Goal: Entertainment & Leisure: Consume media (video, audio)

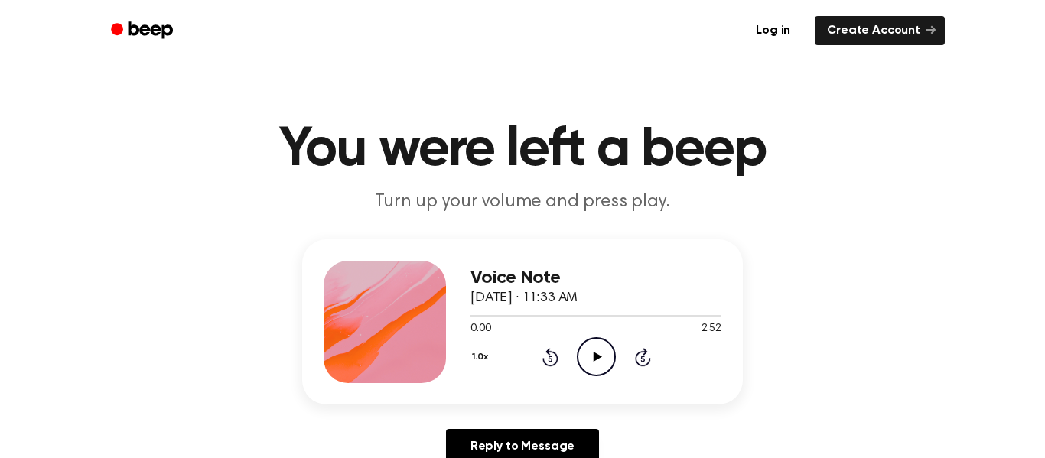
click at [606, 362] on icon "Play Audio" at bounding box center [596, 356] width 39 height 39
click at [606, 362] on icon "Pause Audio" at bounding box center [596, 356] width 39 height 39
click at [593, 356] on icon at bounding box center [597, 357] width 8 height 10
click at [549, 396] on div "Voice Note October 6, 2025 · 11:33 AM 1:09 2:52 Your browser does not support t…" at bounding box center [522, 321] width 440 height 165
click at [602, 353] on icon "Pause Audio" at bounding box center [596, 356] width 39 height 39
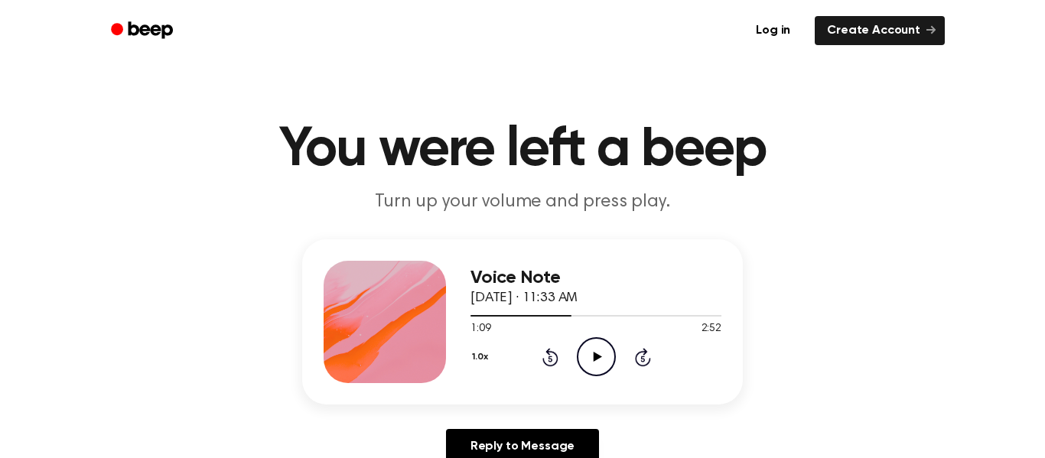
click at [592, 358] on icon "Play Audio" at bounding box center [596, 356] width 39 height 39
click at [592, 358] on icon "Pause Audio" at bounding box center [596, 356] width 39 height 39
click at [592, 358] on icon "Play Audio" at bounding box center [596, 356] width 39 height 39
click at [592, 358] on icon "Pause Audio" at bounding box center [596, 356] width 39 height 39
click at [592, 358] on icon "Play Audio" at bounding box center [596, 356] width 39 height 39
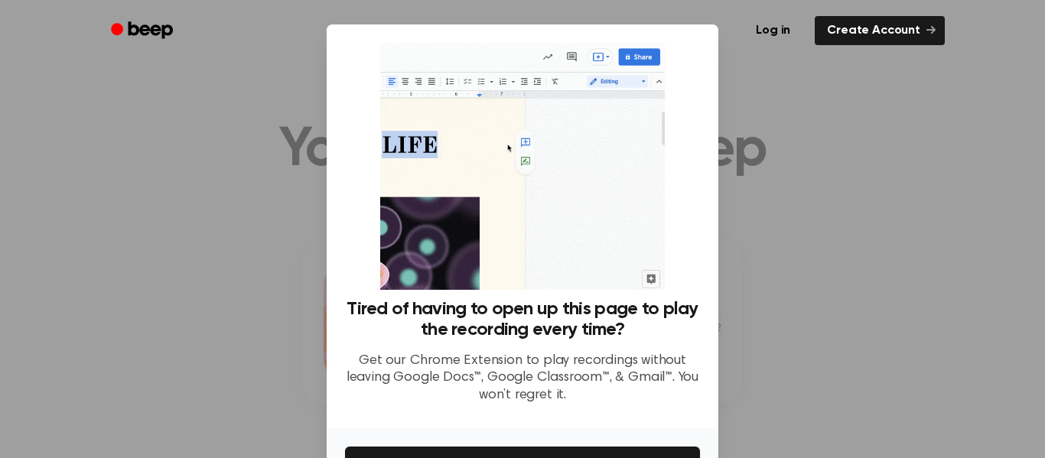
drag, startPoint x: 606, startPoint y: 440, endPoint x: 610, endPoint y: 427, distance: 13.1
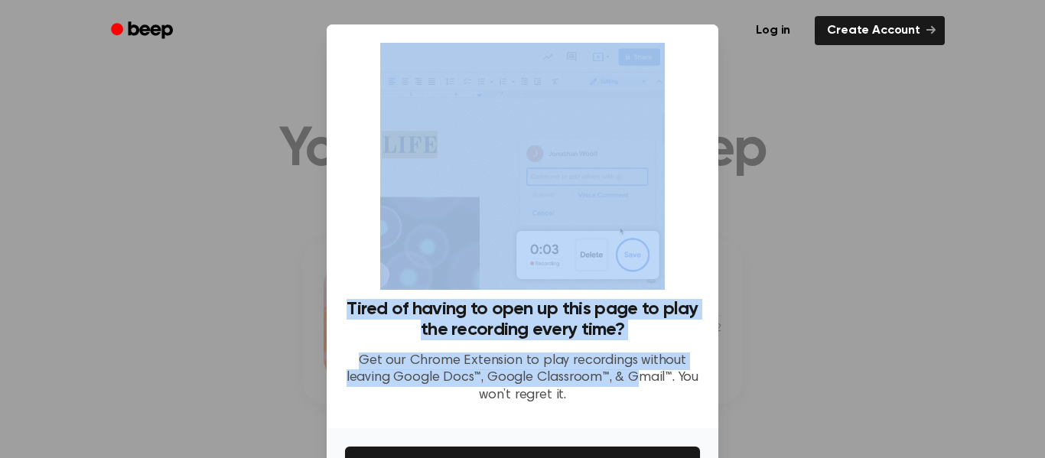
drag, startPoint x: 639, startPoint y: 379, endPoint x: 661, endPoint y: 288, distance: 94.6
click at [661, 288] on div "Tired of having to open up this page to play the recording every time? Get our …" at bounding box center [522, 229] width 355 height 373
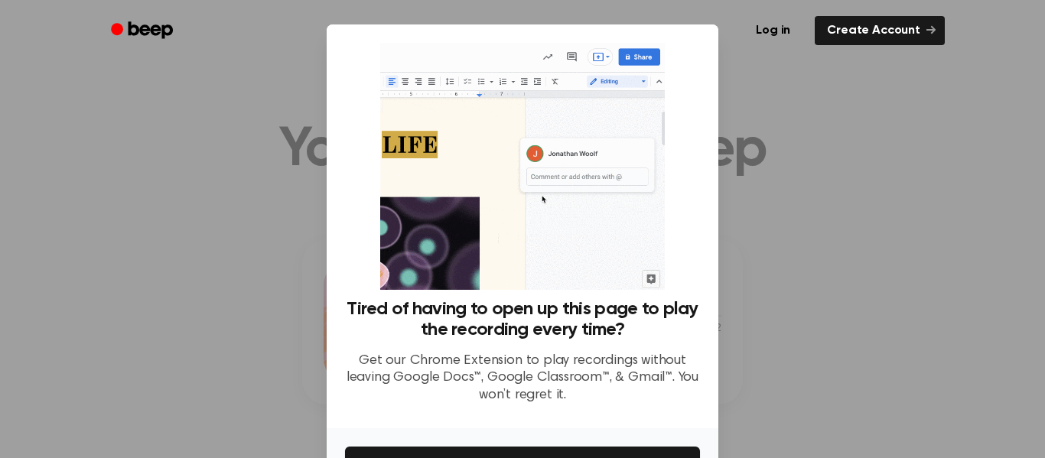
click at [873, 281] on div at bounding box center [522, 229] width 1045 height 458
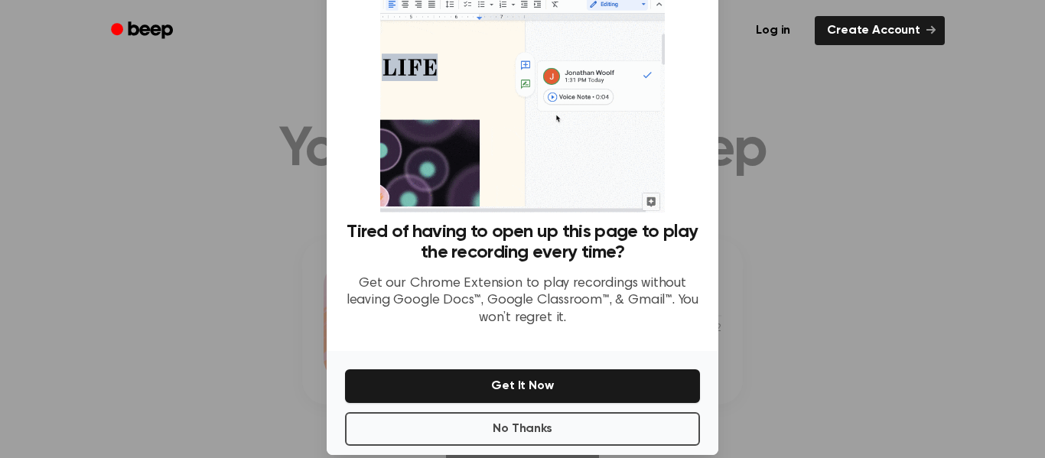
scroll to position [99, 0]
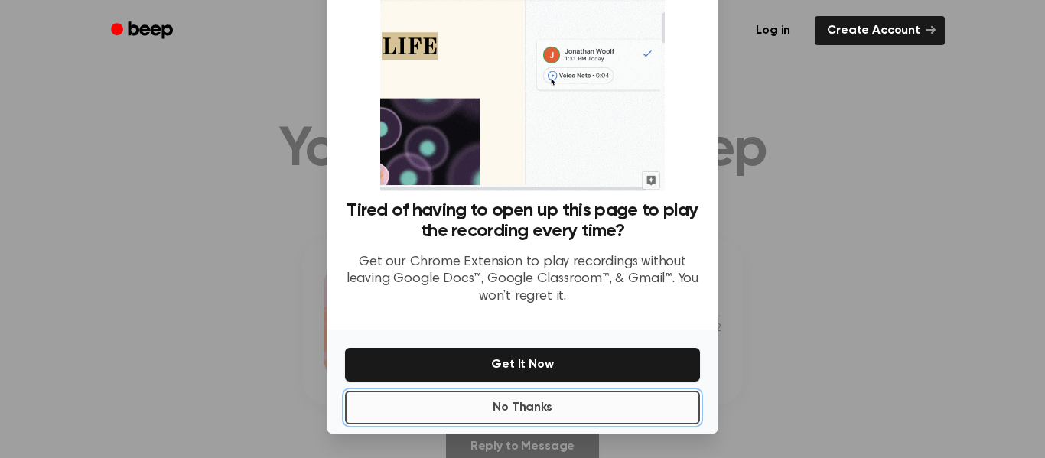
click at [528, 416] on button "No Thanks" at bounding box center [522, 408] width 355 height 34
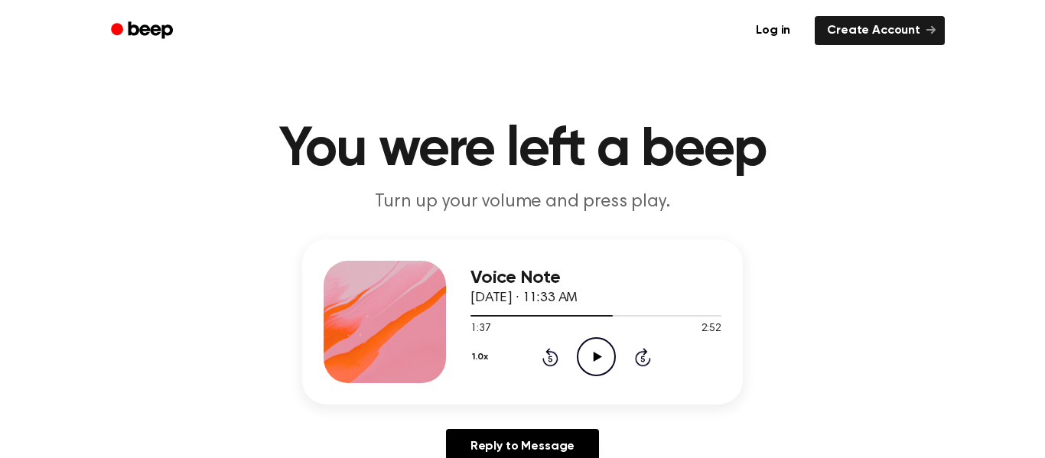
click at [597, 350] on icon "Play Audio" at bounding box center [596, 356] width 39 height 39
click at [596, 352] on icon "Pause Audio" at bounding box center [596, 356] width 39 height 39
click at [595, 360] on icon at bounding box center [597, 357] width 8 height 10
click at [240, 47] on ul "Log in Create Account" at bounding box center [572, 30] width 746 height 35
click at [542, 361] on icon at bounding box center [550, 357] width 16 height 18
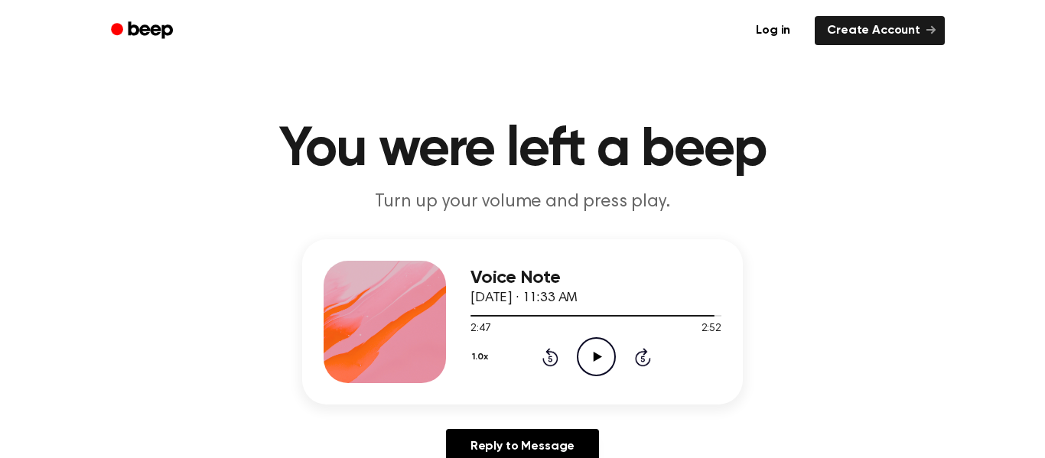
click at [545, 356] on icon "Rewind 5 seconds" at bounding box center [549, 357] width 17 height 20
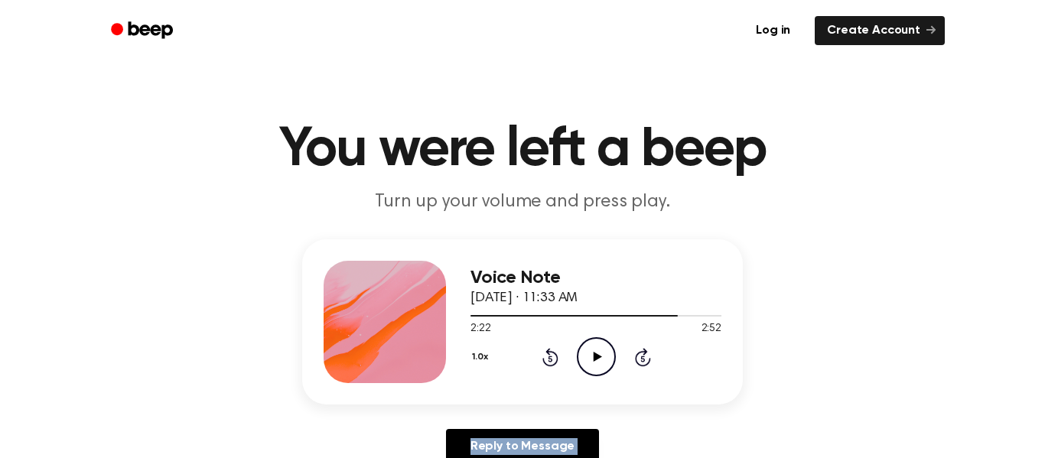
click at [545, 356] on icon "Rewind 5 seconds" at bounding box center [549, 357] width 17 height 20
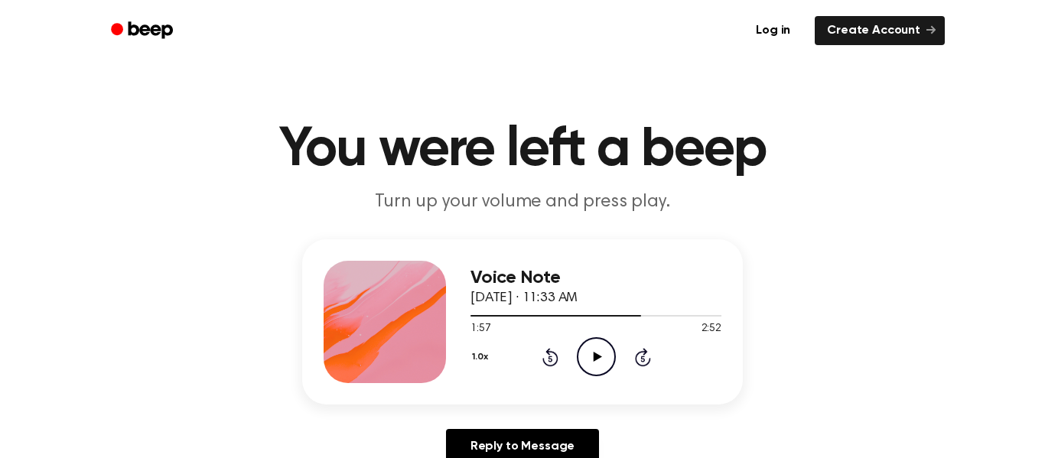
click at [544, 354] on icon "Rewind 5 seconds" at bounding box center [549, 357] width 17 height 20
click at [544, 355] on icon "Rewind 5 seconds" at bounding box center [549, 357] width 17 height 20
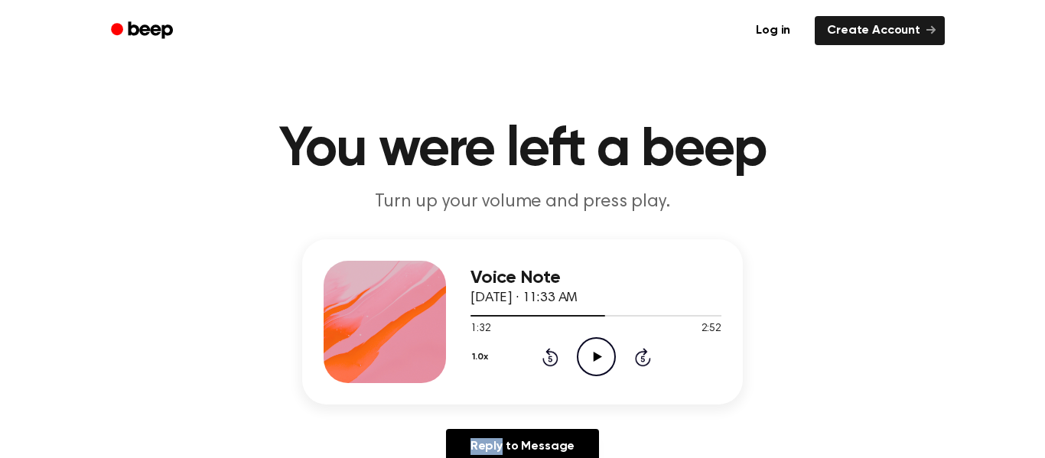
click at [544, 355] on icon "Rewind 5 seconds" at bounding box center [549, 357] width 17 height 20
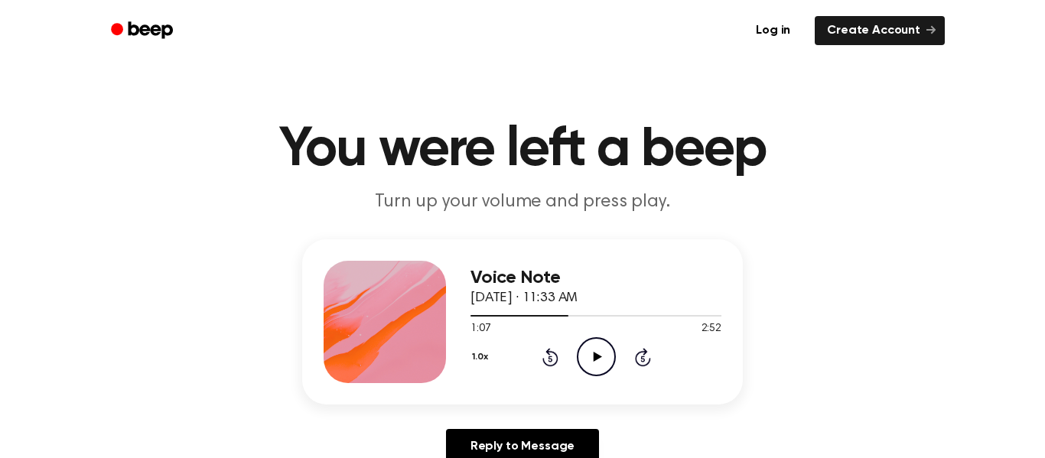
click at [544, 355] on icon "Rewind 5 seconds" at bounding box center [549, 357] width 17 height 20
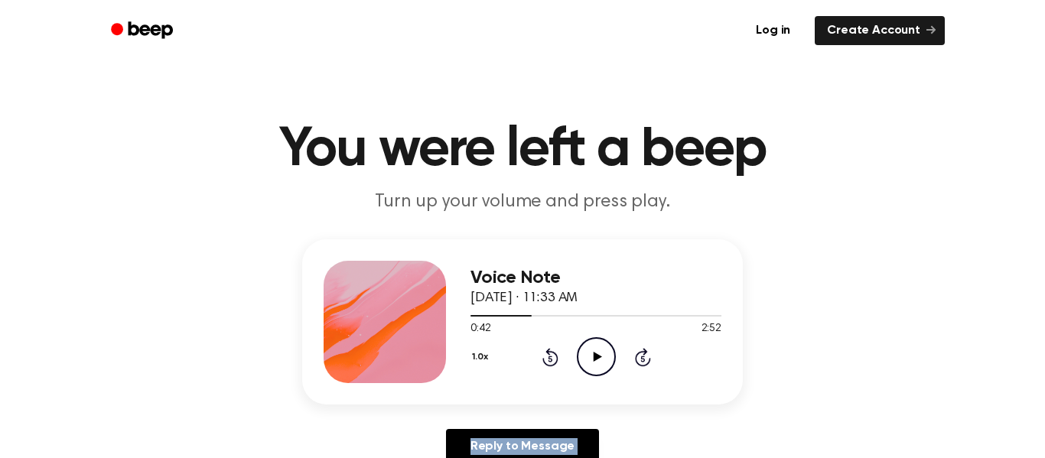
click at [544, 355] on icon "Rewind 5 seconds" at bounding box center [549, 357] width 17 height 20
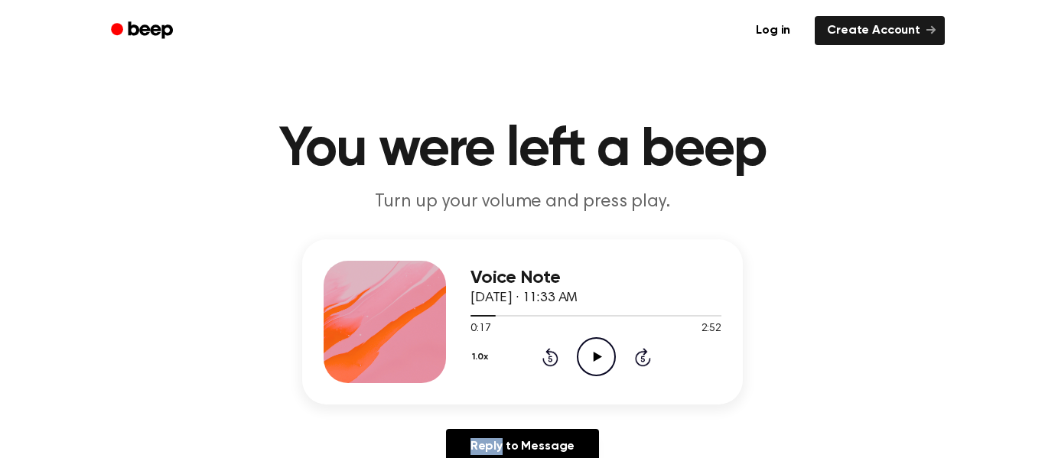
click at [544, 355] on icon "Rewind 5 seconds" at bounding box center [549, 357] width 17 height 20
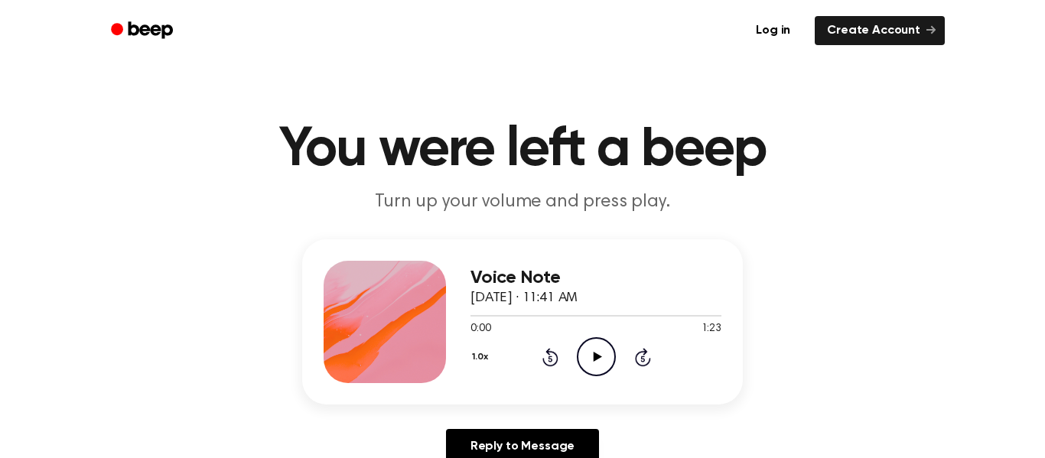
click at [597, 355] on icon at bounding box center [597, 357] width 8 height 10
click at [599, 357] on icon at bounding box center [596, 357] width 7 height 10
click at [599, 357] on icon at bounding box center [597, 357] width 8 height 10
click at [541, 312] on div at bounding box center [595, 315] width 251 height 12
click at [544, 353] on icon "Rewind 5 seconds" at bounding box center [549, 357] width 17 height 20
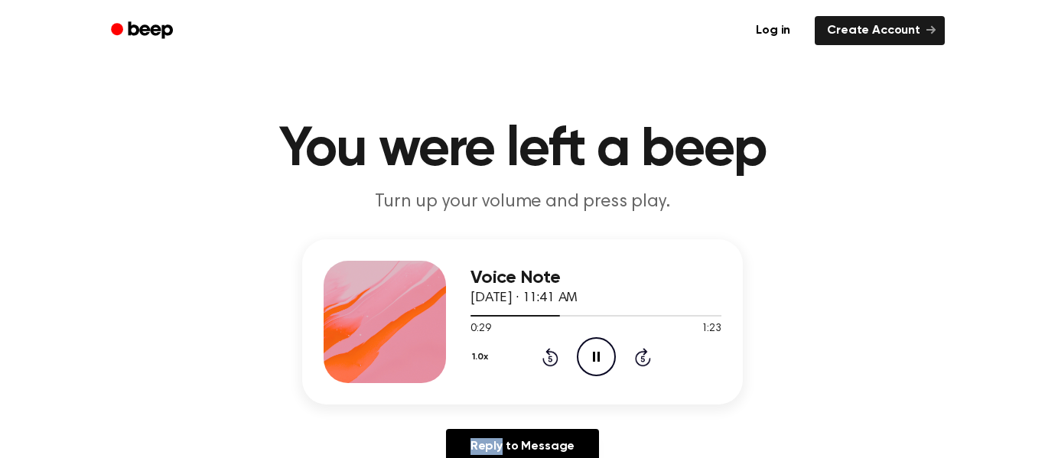
click at [544, 353] on icon "Rewind 5 seconds" at bounding box center [549, 357] width 17 height 20
click at [605, 346] on icon "Pause Audio" at bounding box center [596, 356] width 39 height 39
click at [588, 358] on icon "Play Audio" at bounding box center [596, 356] width 39 height 39
click at [587, 378] on div "Voice Note October 6, 2025 · 11:41 AM 1:09 1:23 Your browser does not support t…" at bounding box center [595, 322] width 251 height 122
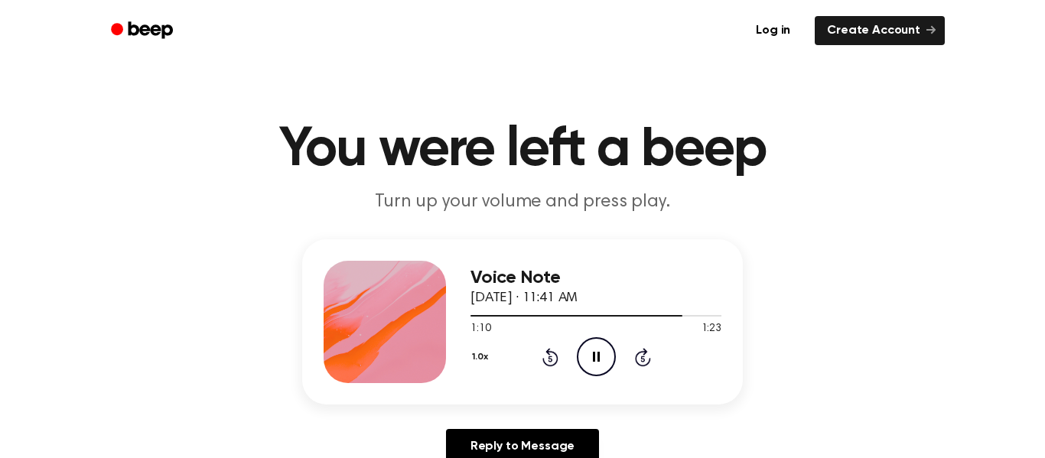
click at [587, 378] on div "Voice Note October 6, 2025 · 11:41 AM 1:10 1:23 Your browser does not support t…" at bounding box center [595, 322] width 251 height 122
click at [596, 353] on icon "Pause Audio" at bounding box center [596, 356] width 39 height 39
click at [551, 352] on icon at bounding box center [550, 357] width 16 height 18
click at [551, 355] on icon "Rewind 5 seconds" at bounding box center [549, 357] width 17 height 20
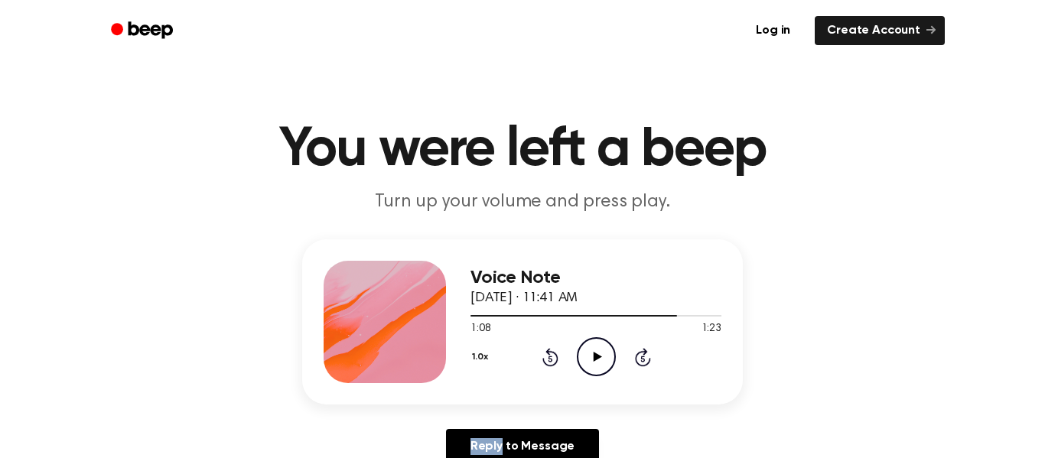
click at [551, 355] on icon "Rewind 5 seconds" at bounding box center [549, 357] width 17 height 20
click at [550, 354] on icon "Rewind 5 seconds" at bounding box center [549, 357] width 17 height 20
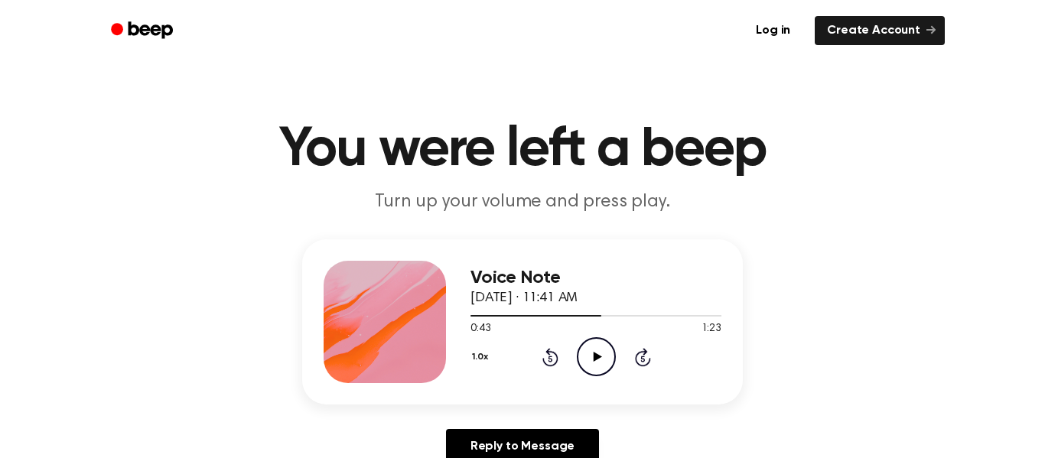
click at [550, 354] on icon "Rewind 5 seconds" at bounding box center [549, 357] width 17 height 20
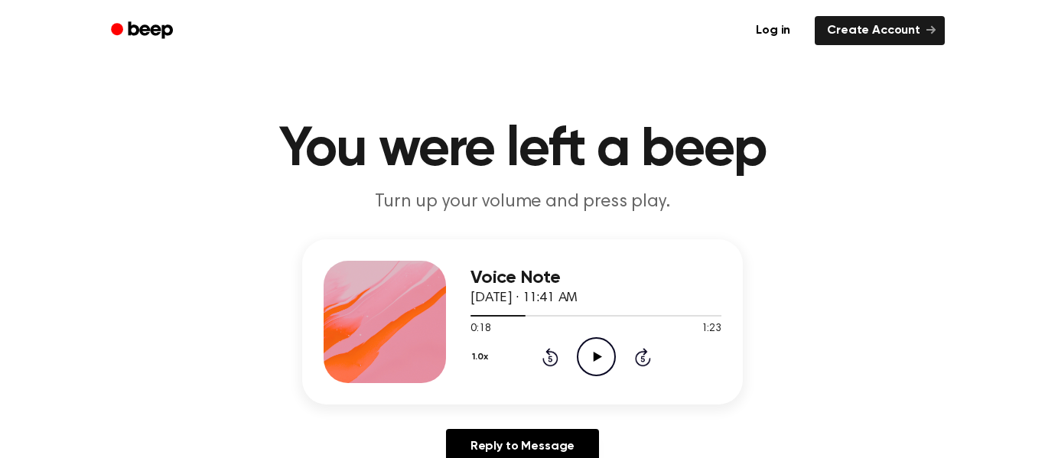
click at [550, 354] on icon "Rewind 5 seconds" at bounding box center [549, 357] width 17 height 20
click at [550, 355] on icon "Rewind 5 seconds" at bounding box center [549, 357] width 17 height 20
click at [587, 360] on icon "Play Audio" at bounding box center [596, 356] width 39 height 39
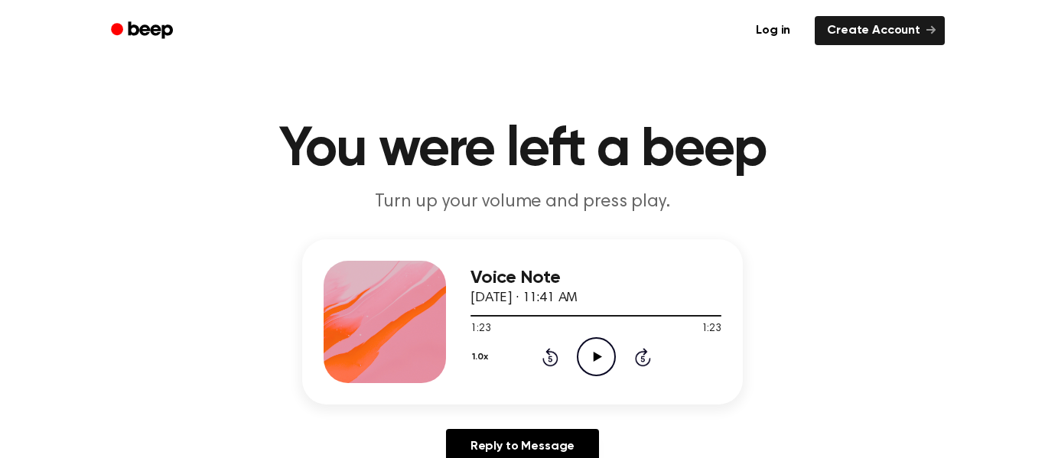
click at [559, 341] on div "1.0x Rewind 5 seconds Play Audio Skip 5 seconds" at bounding box center [595, 356] width 251 height 39
click at [594, 356] on icon at bounding box center [597, 357] width 8 height 10
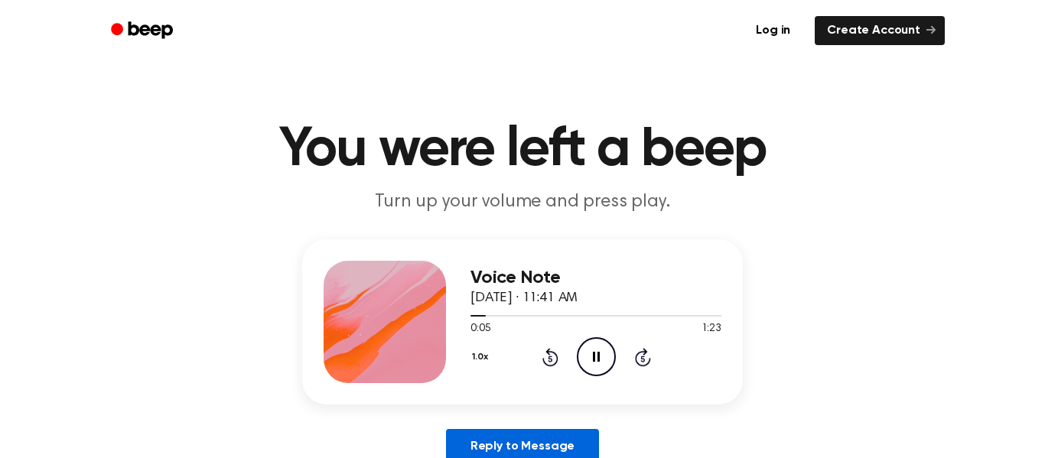
click at [530, 439] on link "Reply to Message" at bounding box center [522, 446] width 153 height 35
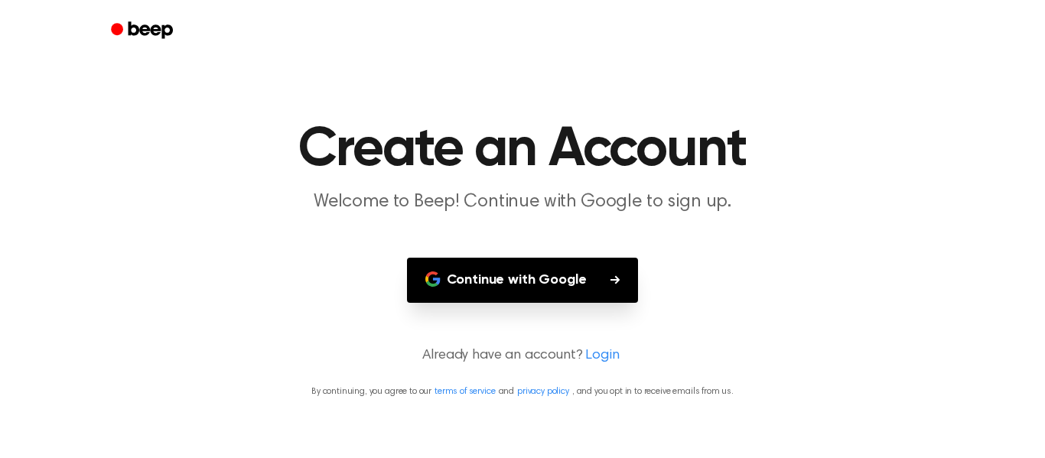
click at [359, 221] on main "Create an Account Welcome to Beep! Continue with Google to sign up. Continue wi…" at bounding box center [522, 229] width 1045 height 458
click at [553, 304] on main "Create an Account Welcome to Beep! Continue with Google to sign up. Continue wi…" at bounding box center [522, 229] width 1045 height 458
click at [547, 291] on button "Continue with Google" at bounding box center [523, 280] width 232 height 45
click at [727, 265] on main "Create an Account Welcome to Beep! Continue with Google to sign up. Continue wi…" at bounding box center [522, 229] width 1045 height 458
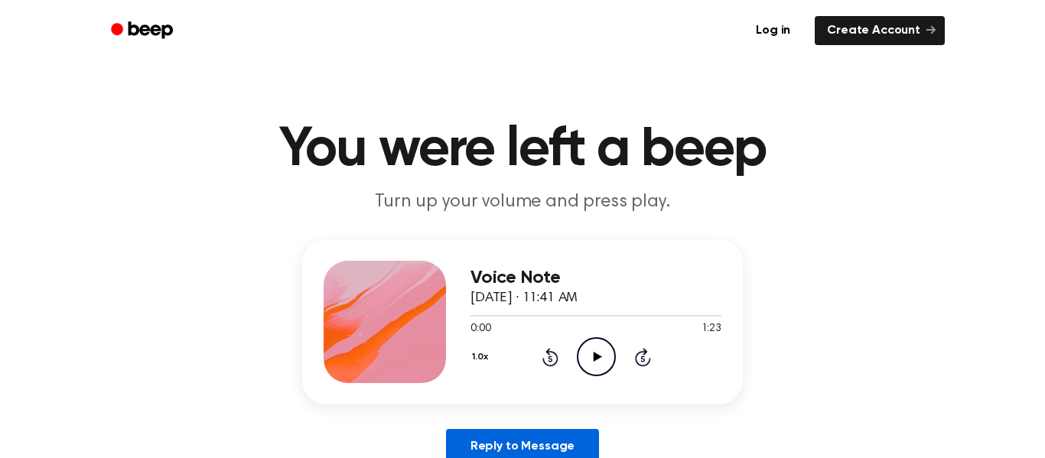
click at [505, 440] on link "Reply to Message" at bounding box center [522, 446] width 153 height 35
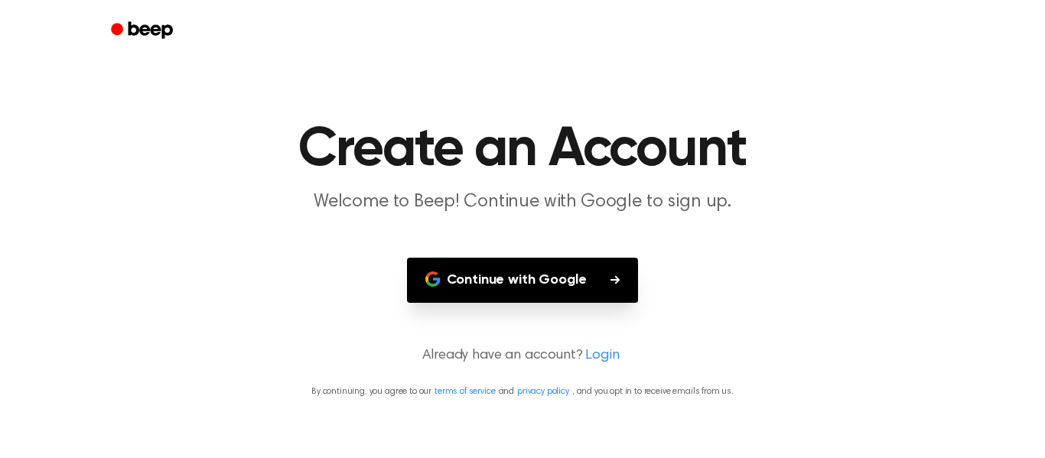
click at [510, 357] on p "Already have an account? Login" at bounding box center [522, 356] width 1008 height 21
click at [453, 215] on main "Create an Account Welcome to Beep! Continue with Google to sign up. Continue wi…" at bounding box center [522, 229] width 1045 height 458
click at [474, 222] on main "Create an Account Welcome to Beep! Continue with Google to sign up. Continue wi…" at bounding box center [522, 229] width 1045 height 458
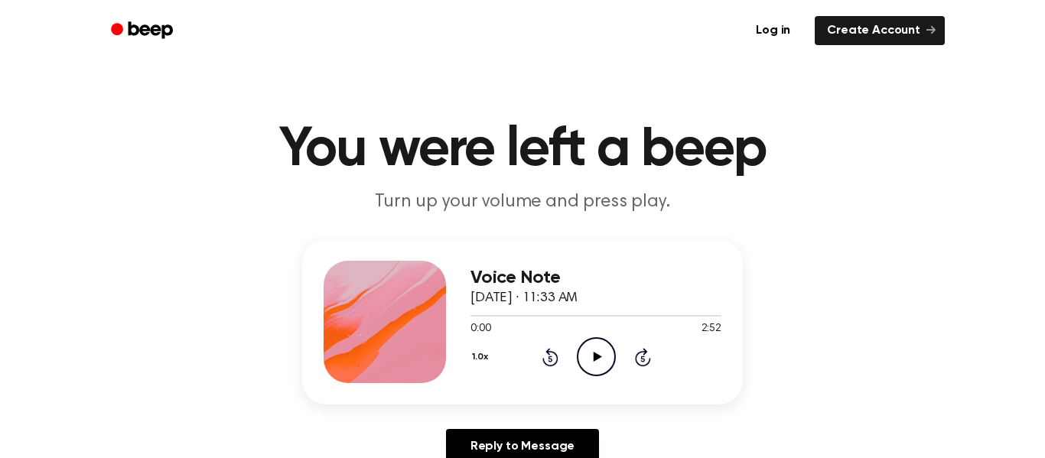
click at [583, 359] on icon "Play Audio" at bounding box center [596, 356] width 39 height 39
click at [598, 362] on icon "Pause Audio" at bounding box center [596, 356] width 39 height 39
click at [598, 362] on icon "Play Audio" at bounding box center [596, 356] width 39 height 39
click at [547, 359] on icon "Rewind 5 seconds" at bounding box center [549, 357] width 17 height 20
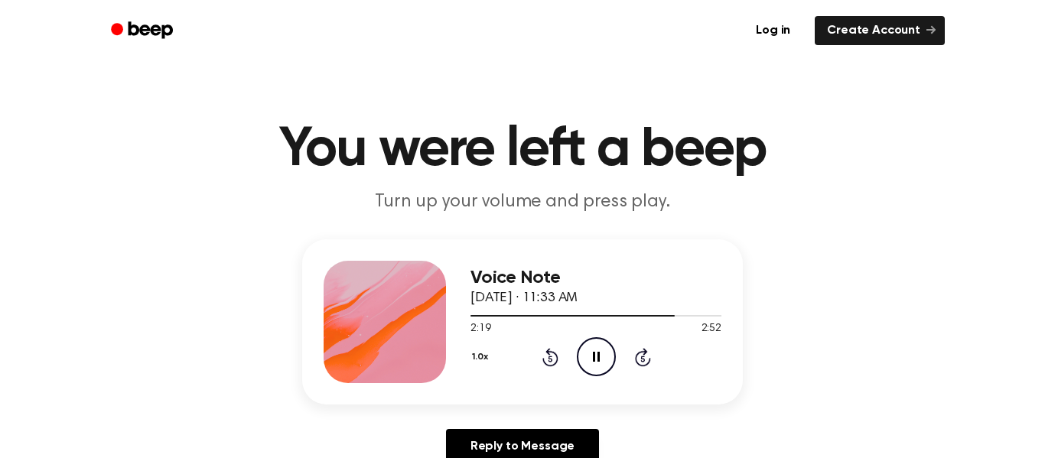
click at [547, 359] on icon "Rewind 5 seconds" at bounding box center [549, 357] width 17 height 20
click at [479, 321] on span "2:34" at bounding box center [480, 329] width 20 height 16
click at [471, 317] on div at bounding box center [595, 315] width 251 height 12
click at [548, 355] on icon at bounding box center [550, 357] width 16 height 18
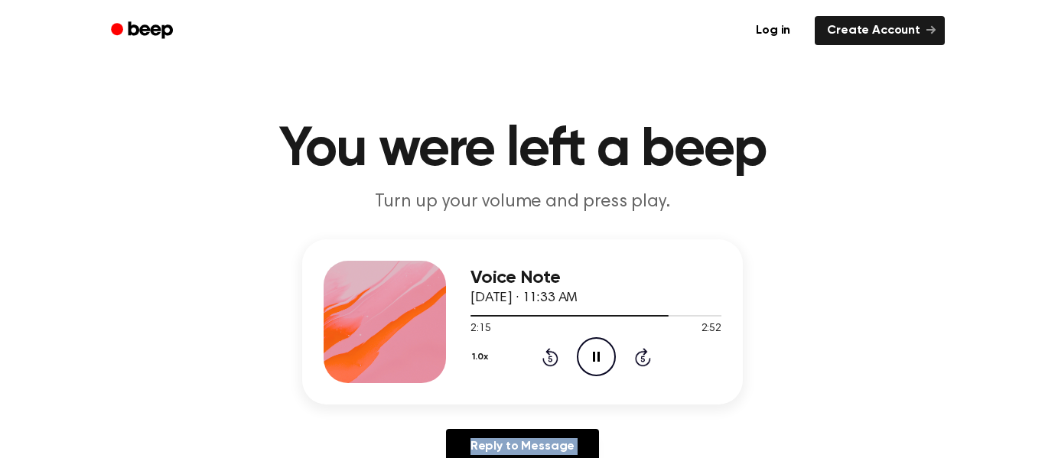
click at [548, 355] on icon at bounding box center [550, 357] width 16 height 18
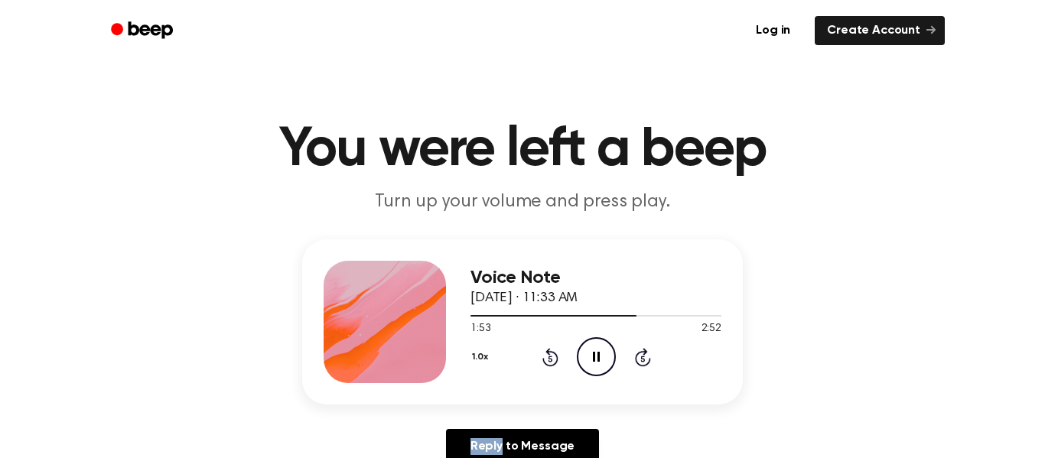
click at [548, 355] on icon at bounding box center [550, 357] width 16 height 18
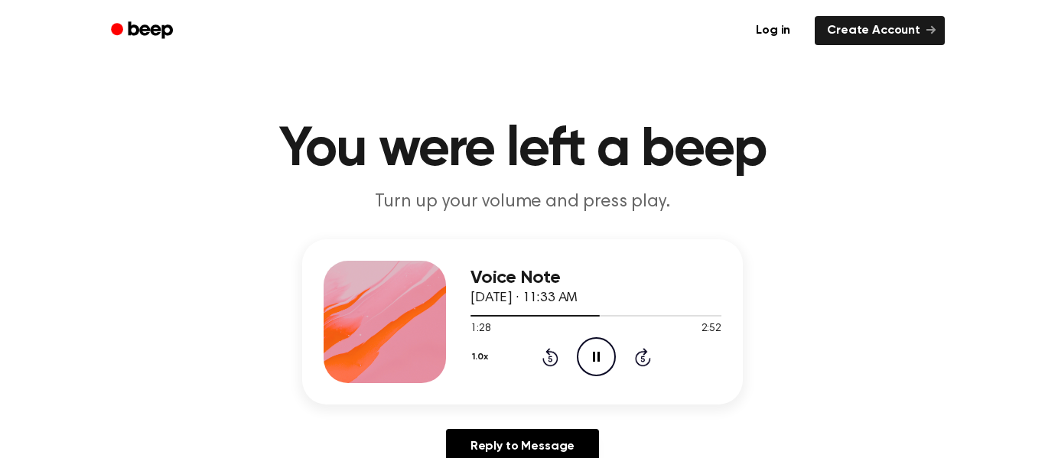
click at [548, 355] on icon at bounding box center [550, 357] width 16 height 18
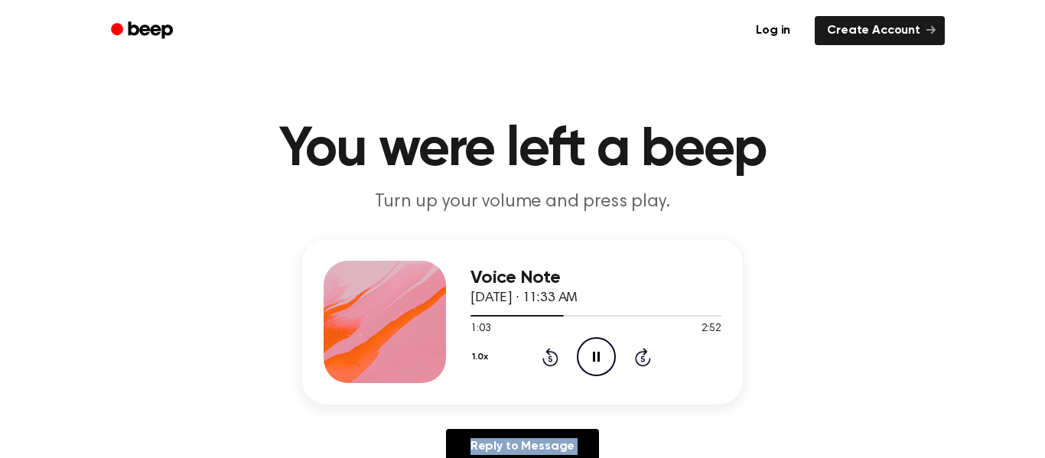
click at [548, 355] on icon at bounding box center [550, 357] width 16 height 18
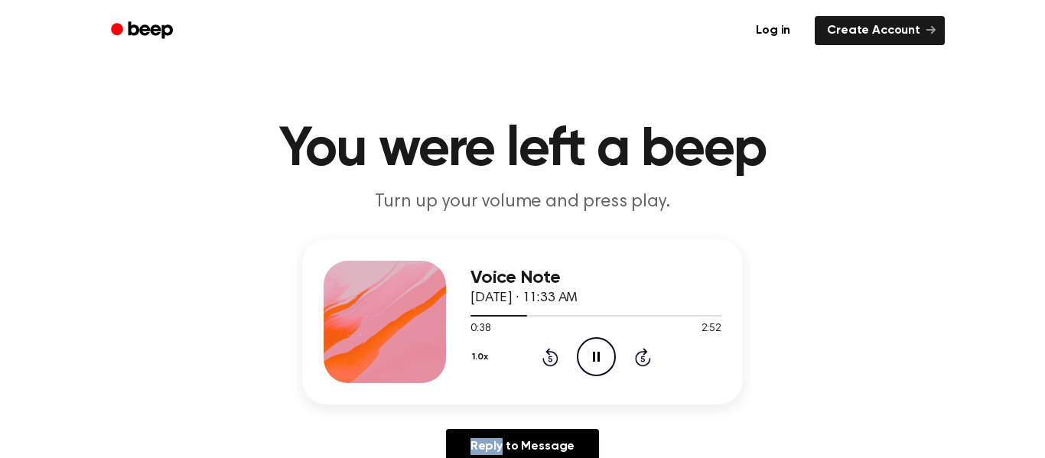
click at [548, 355] on icon at bounding box center [550, 357] width 16 height 18
click at [634, 355] on icon "Skip 5 seconds" at bounding box center [642, 357] width 17 height 20
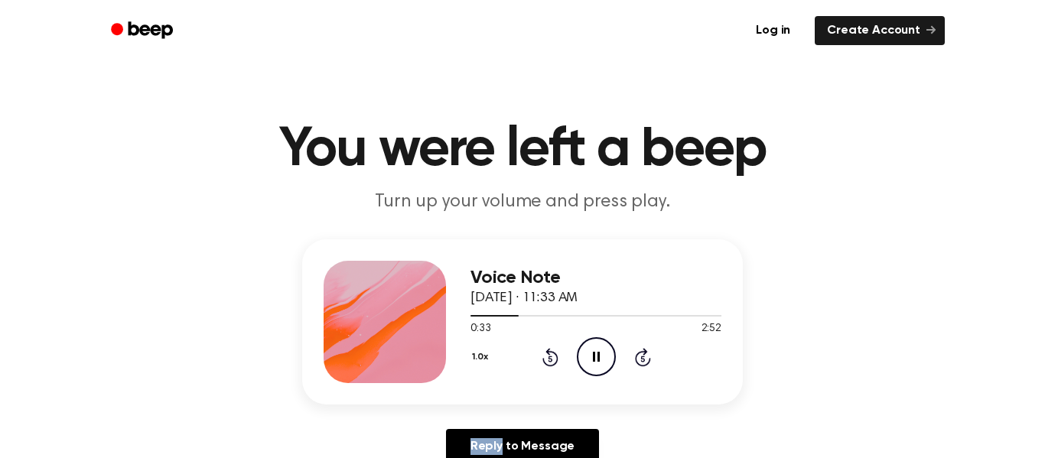
click at [634, 355] on icon "Skip 5 seconds" at bounding box center [642, 357] width 17 height 20
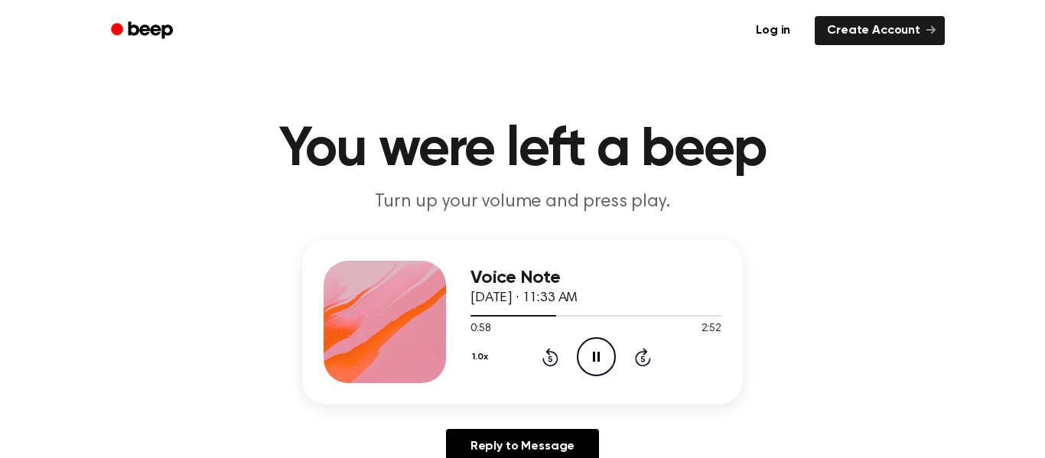
click at [634, 355] on icon "Skip 5 seconds" at bounding box center [642, 357] width 17 height 20
click at [634, 356] on icon "Skip 5 seconds" at bounding box center [642, 357] width 17 height 20
click at [583, 358] on icon "Play Audio" at bounding box center [596, 356] width 39 height 39
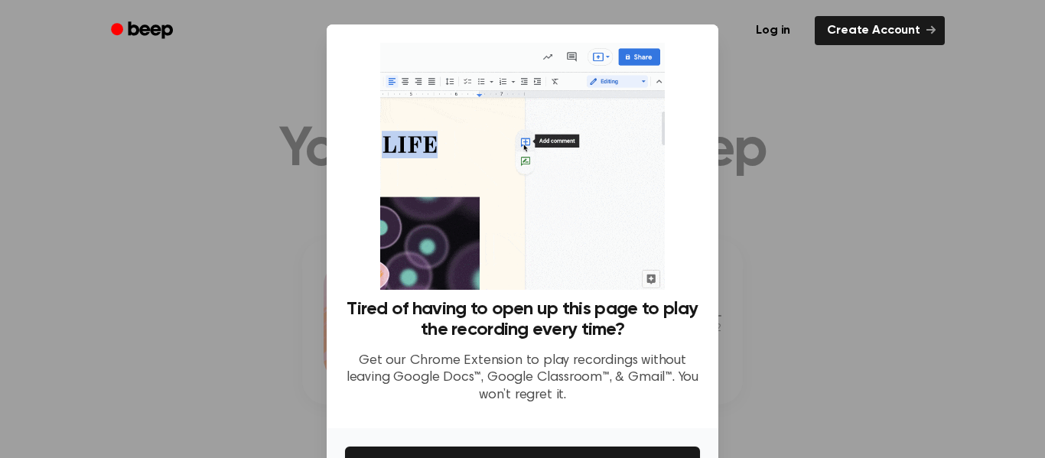
click at [761, 418] on div at bounding box center [522, 229] width 1045 height 458
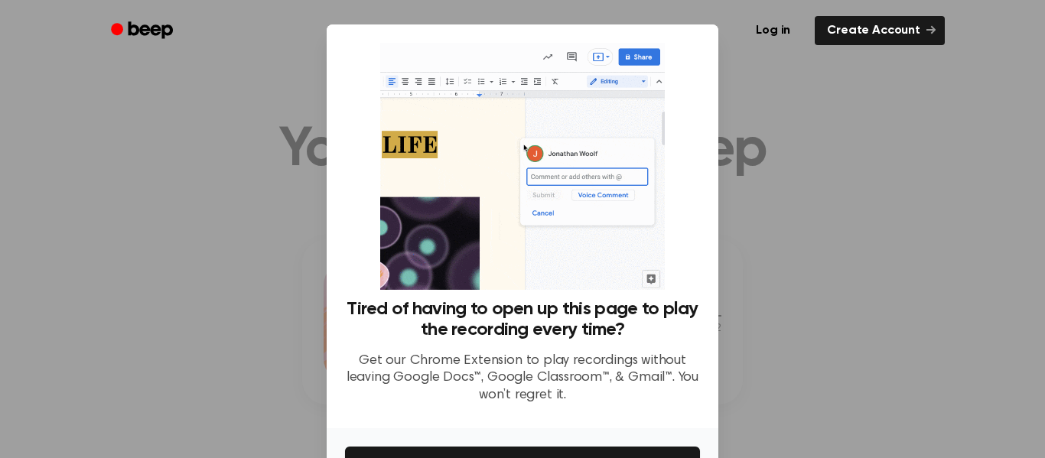
click at [767, 395] on div at bounding box center [522, 229] width 1045 height 458
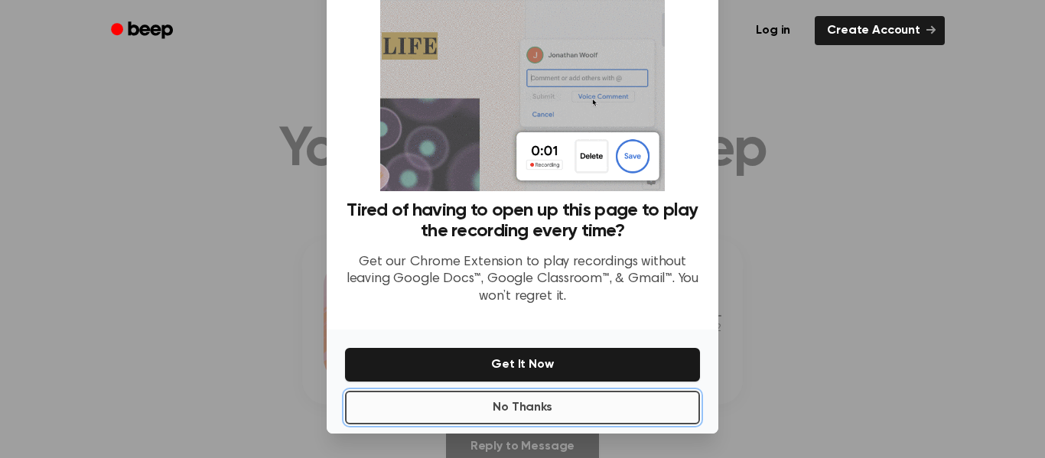
click at [501, 396] on button "No Thanks" at bounding box center [522, 408] width 355 height 34
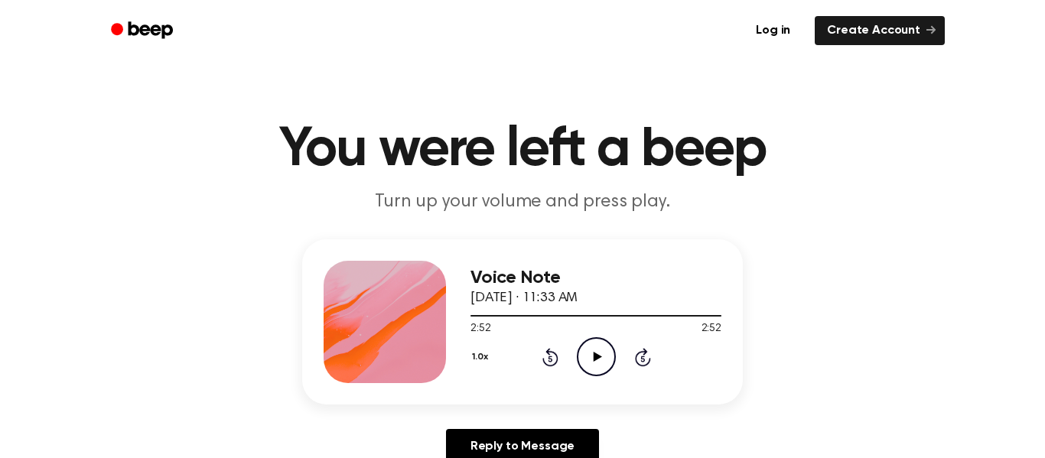
click at [596, 366] on icon "Play Audio" at bounding box center [596, 356] width 39 height 39
click at [593, 359] on icon at bounding box center [597, 357] width 8 height 10
click at [531, 367] on div "1.0x Rewind 5 seconds Pause Audio Skip 5 seconds" at bounding box center [595, 356] width 251 height 39
click at [589, 359] on icon "Pause Audio" at bounding box center [596, 356] width 39 height 39
click at [589, 359] on icon "Play Audio" at bounding box center [596, 356] width 39 height 39
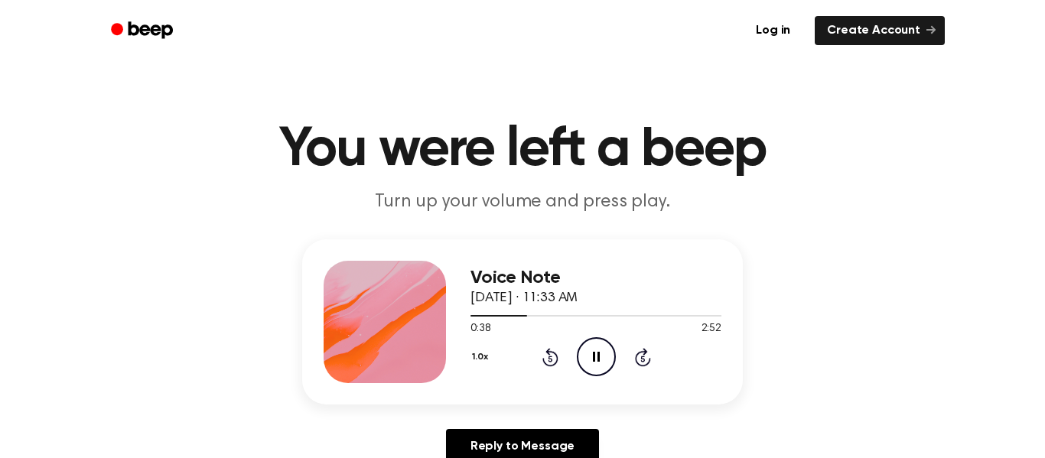
click at [588, 359] on icon "Pause Audio" at bounding box center [596, 356] width 39 height 39
click at [469, 143] on h1 "You were left a beep" at bounding box center [522, 149] width 783 height 55
